Goal: Task Accomplishment & Management: Use online tool/utility

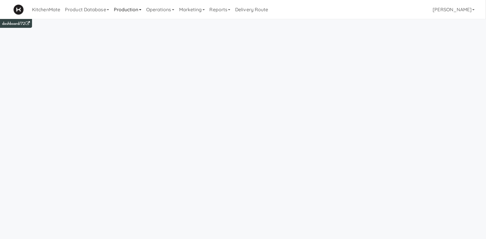
click at [142, 8] on link "Production" at bounding box center [127, 9] width 32 height 19
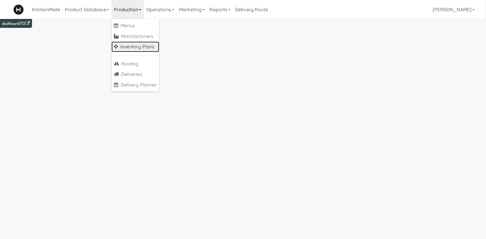
click at [146, 47] on link "Inventory Plans" at bounding box center [135, 47] width 48 height 11
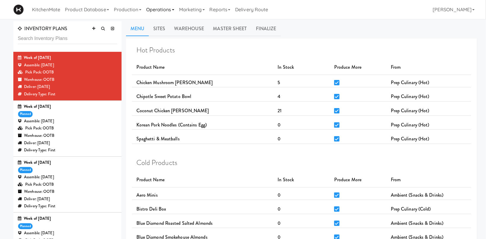
click at [156, 9] on link "Operations" at bounding box center [160, 9] width 33 height 19
click at [137, 9] on link "Production" at bounding box center [127, 9] width 32 height 19
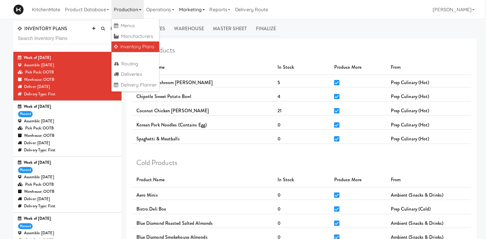
click at [185, 10] on link "Marketing" at bounding box center [192, 9] width 31 height 19
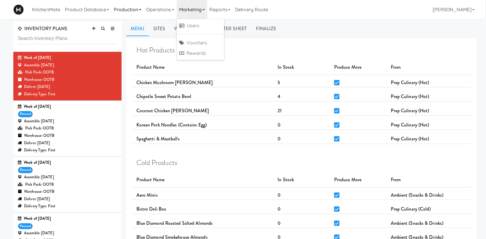
click at [141, 10] on icon at bounding box center [140, 9] width 2 height 1
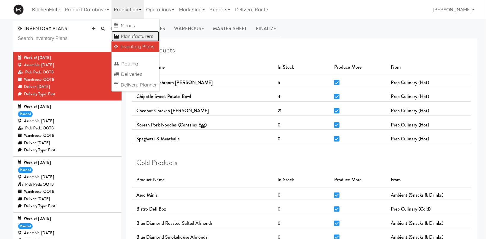
click at [149, 36] on link "Manufacturers" at bounding box center [135, 36] width 48 height 11
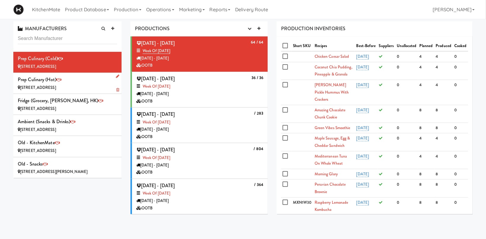
click at [71, 82] on div "Prep Culinary (Hot) [STREET_ADDRESS]" at bounding box center [67, 83] width 99 height 16
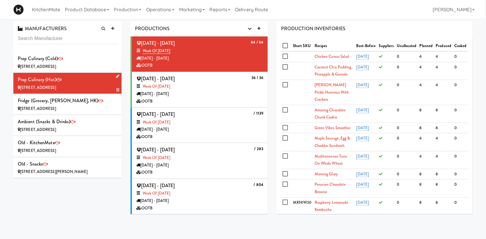
click at [84, 82] on div "Prep Culinary (Hot) [STREET_ADDRESS]" at bounding box center [67, 83] width 99 height 16
click at [71, 61] on div "Prep Culinary (Cold) [STREET_ADDRESS]" at bounding box center [67, 62] width 99 height 16
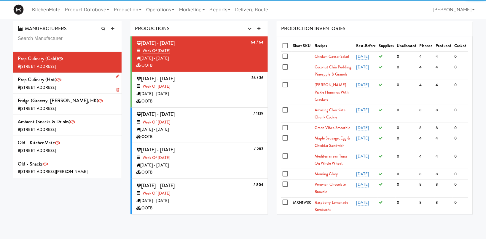
click at [87, 79] on div "Prep Culinary (Hot) [STREET_ADDRESS]" at bounding box center [67, 83] width 99 height 16
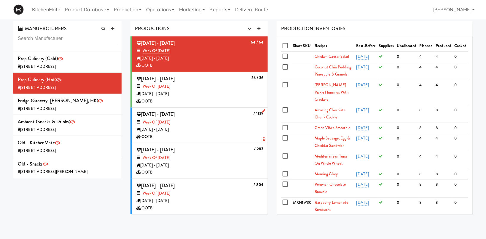
click at [237, 118] on div "/ 1139 [DATE] - [DATE] Week of [DATE] [DATE] - [DATE] OOTB" at bounding box center [199, 125] width 127 height 31
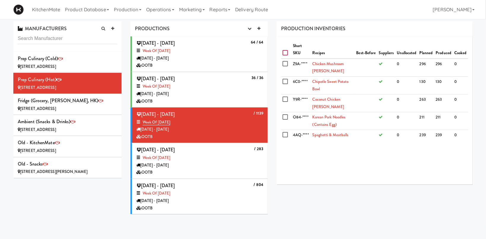
click at [287, 53] on input "checkbox" at bounding box center [286, 53] width 7 height 5
checkbox input "true"
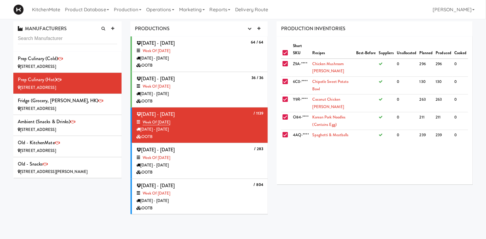
checkbox input "true"
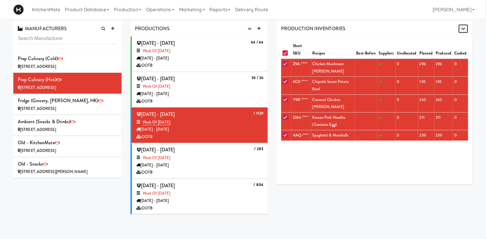
click at [464, 31] on button "button" at bounding box center [463, 28] width 10 height 9
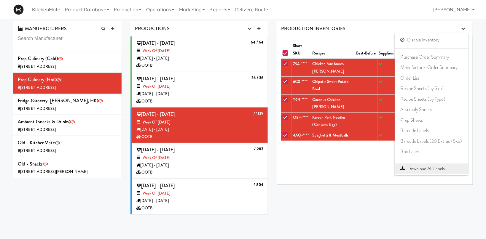
click at [439, 170] on link "Download All Labels" at bounding box center [432, 169] width 74 height 11
